Goal: Transaction & Acquisition: Purchase product/service

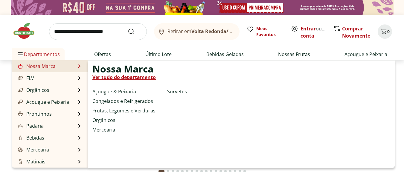
scroll to position [12, 0]
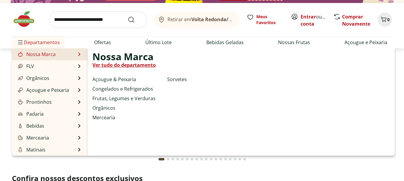
click at [112, 55] on span "Nossa Marca" at bounding box center [122, 56] width 61 height 7
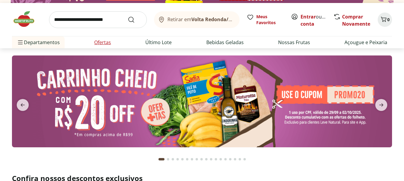
click at [103, 38] on li "Ofertas" at bounding box center [102, 42] width 26 height 12
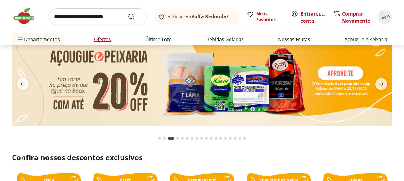
scroll to position [0, 0]
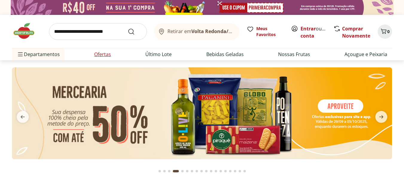
click at [102, 53] on link "Ofertas" at bounding box center [102, 54] width 17 height 7
select select "**********"
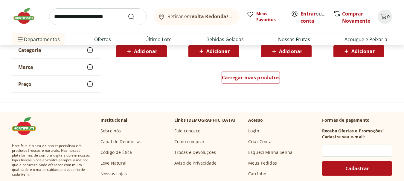
scroll to position [430, 0]
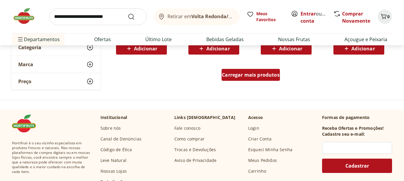
click at [272, 73] on span "Carregar mais produtos" at bounding box center [251, 75] width 58 height 5
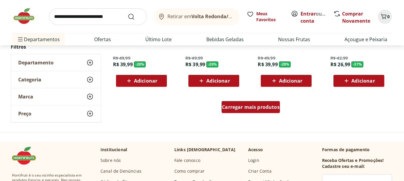
scroll to position [789, 0]
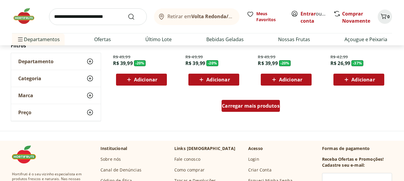
click at [260, 110] on div "Carregar mais produtos" at bounding box center [250, 106] width 58 height 12
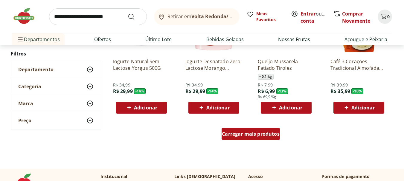
scroll to position [1159, 0]
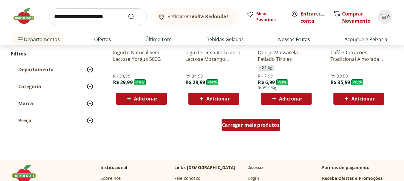
click at [258, 120] on div "Carregar mais produtos" at bounding box center [250, 125] width 58 height 12
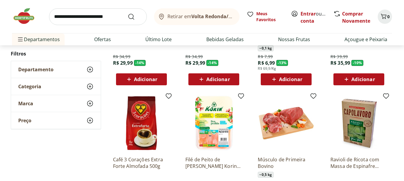
scroll to position [1171, 0]
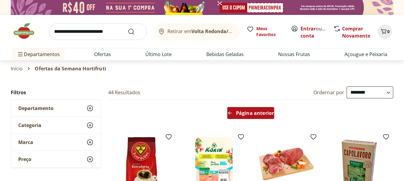
click at [269, 111] on span "Página anterior" at bounding box center [255, 113] width 38 height 5
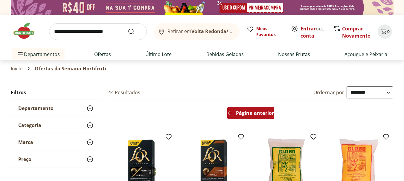
click at [269, 111] on span "Página anterior" at bounding box center [255, 113] width 38 height 5
